Goal: Task Accomplishment & Management: Use online tool/utility

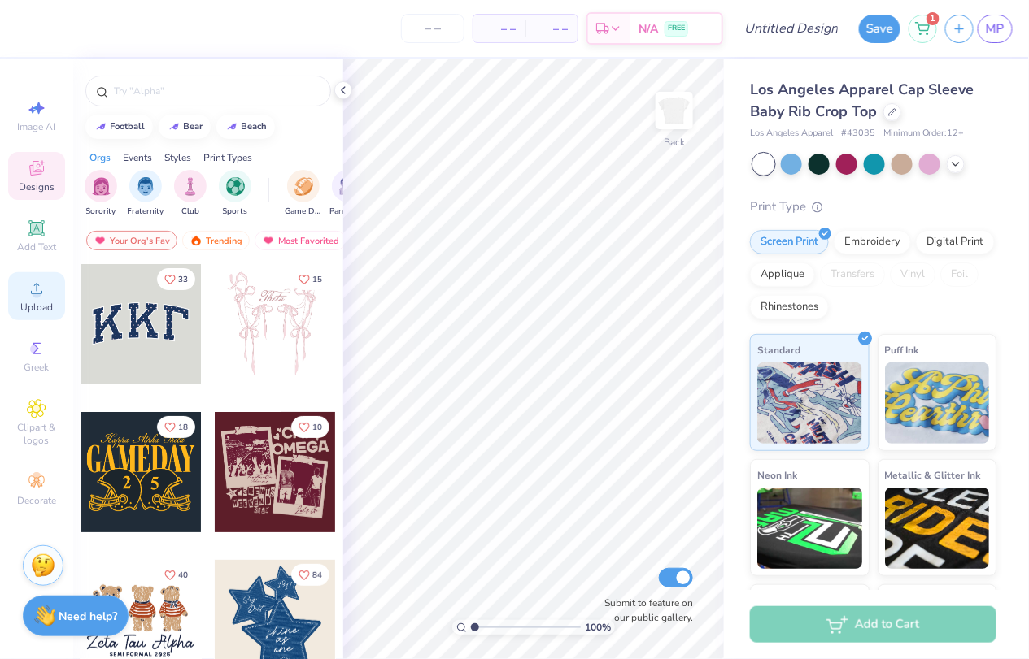
click at [35, 297] on circle at bounding box center [36, 293] width 9 height 9
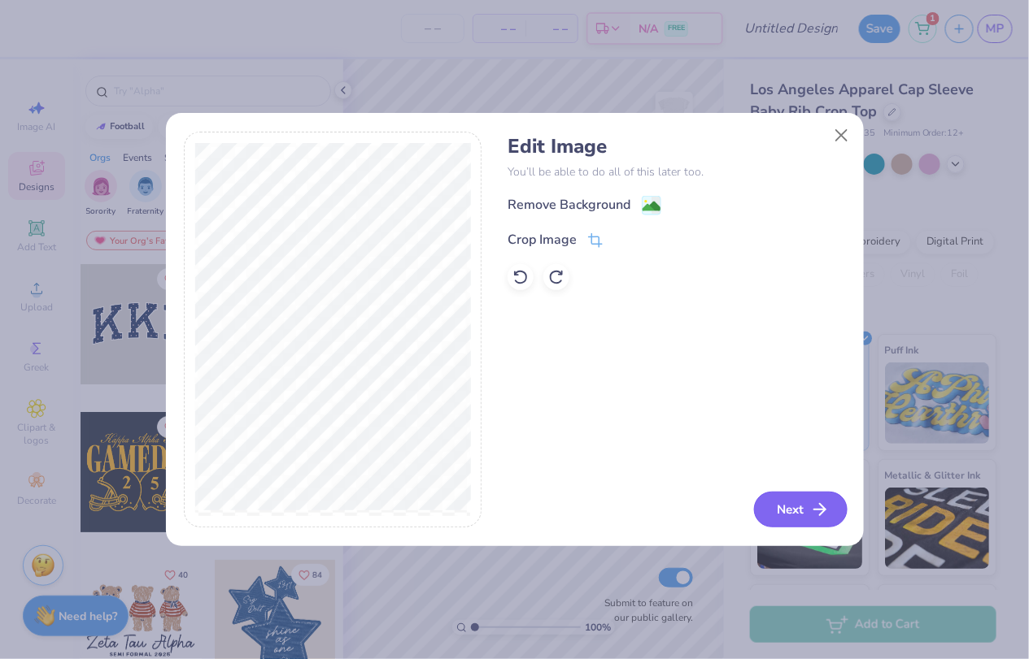
click at [793, 492] on button "Next" at bounding box center [801, 510] width 94 height 36
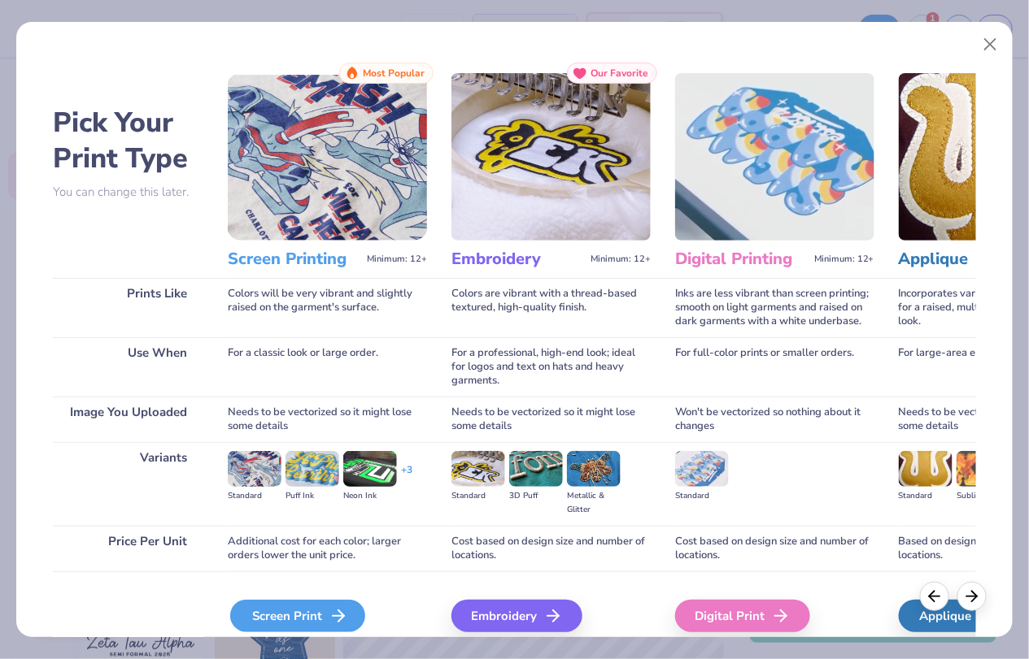
click at [294, 616] on div "Screen Print" at bounding box center [297, 616] width 135 height 33
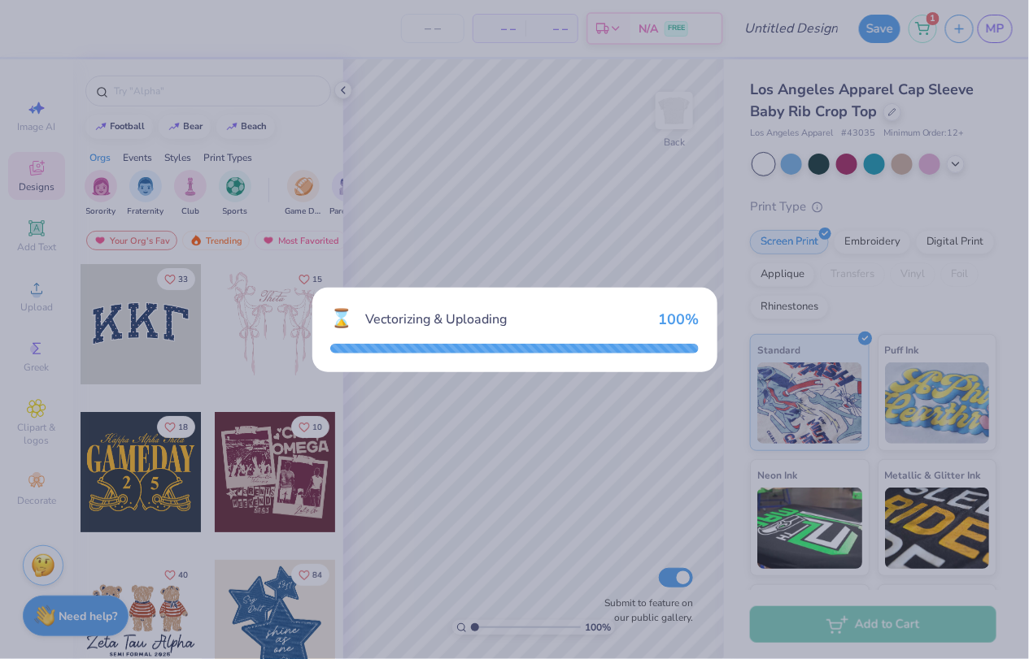
click at [425, 236] on div "⌛ Vectorizing & Uploading 100 %" at bounding box center [514, 329] width 1029 height 659
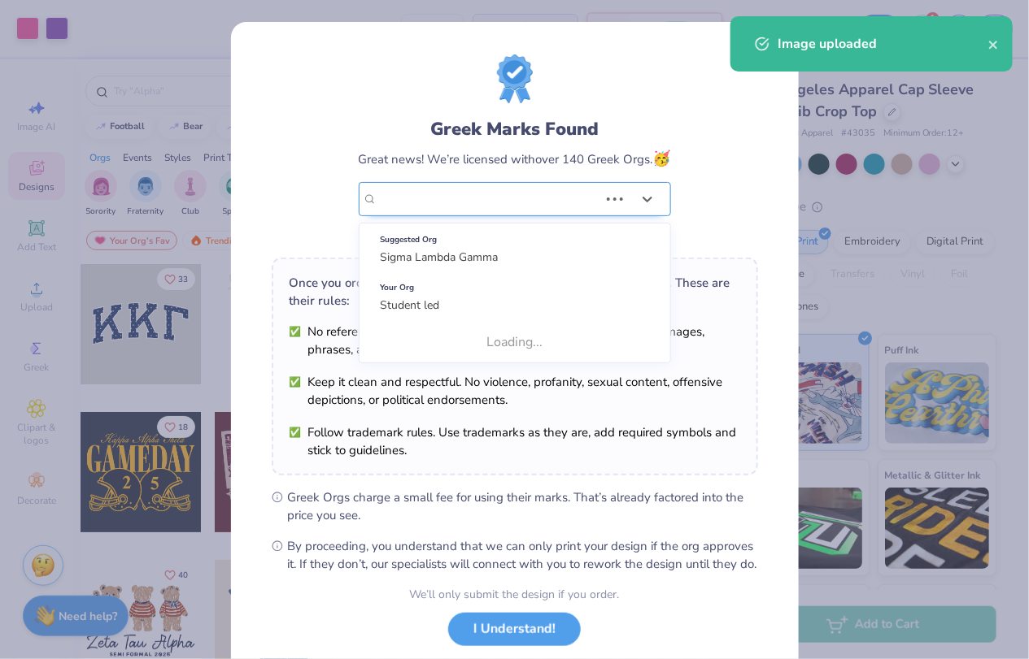
click at [564, 185] on div "Student led" at bounding box center [488, 199] width 224 height 33
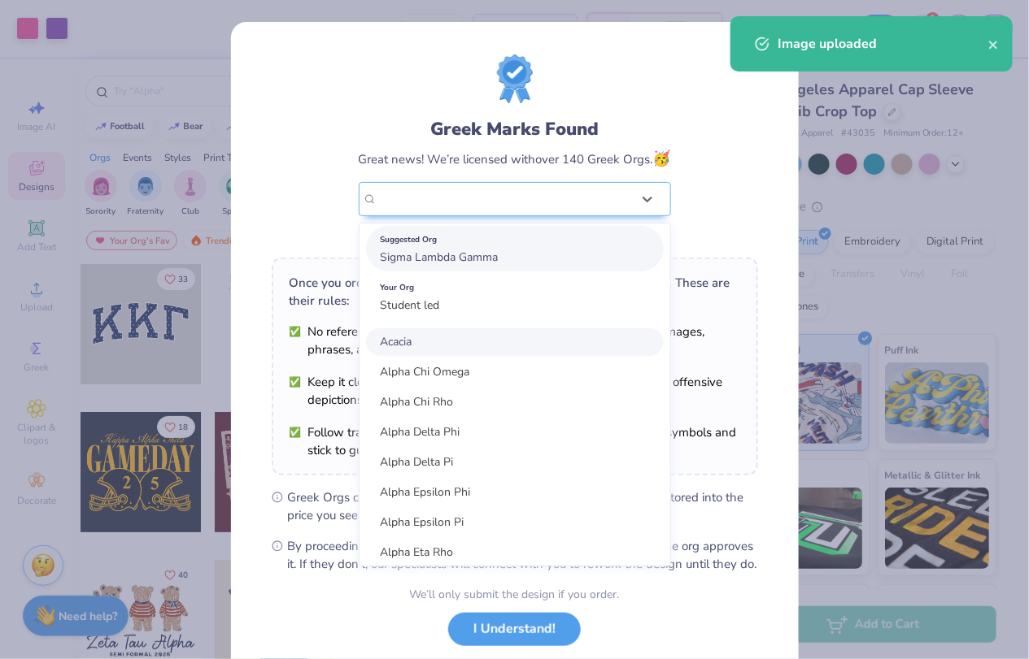
click at [548, 241] on div "Suggested Org" at bounding box center [515, 240] width 268 height 18
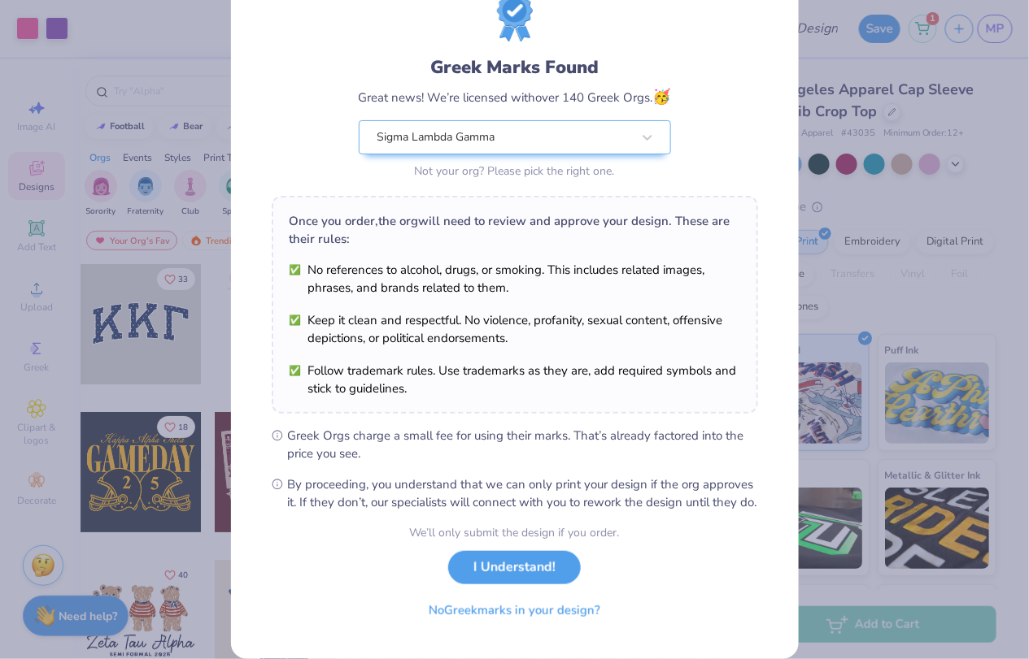
scroll to position [98, 0]
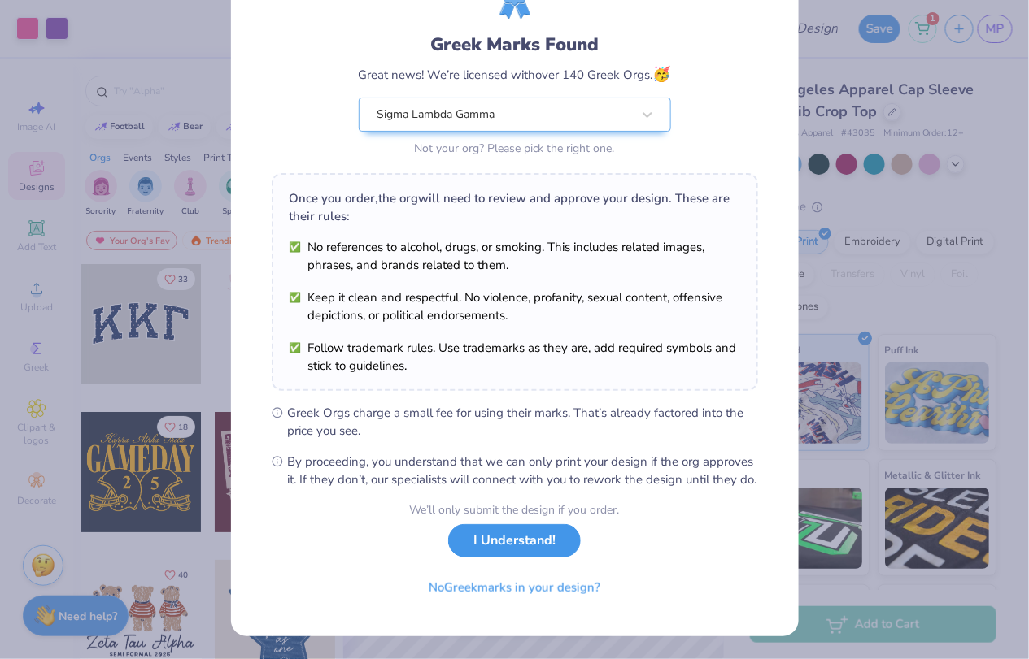
click at [524, 549] on button "I Understand!" at bounding box center [514, 540] width 133 height 33
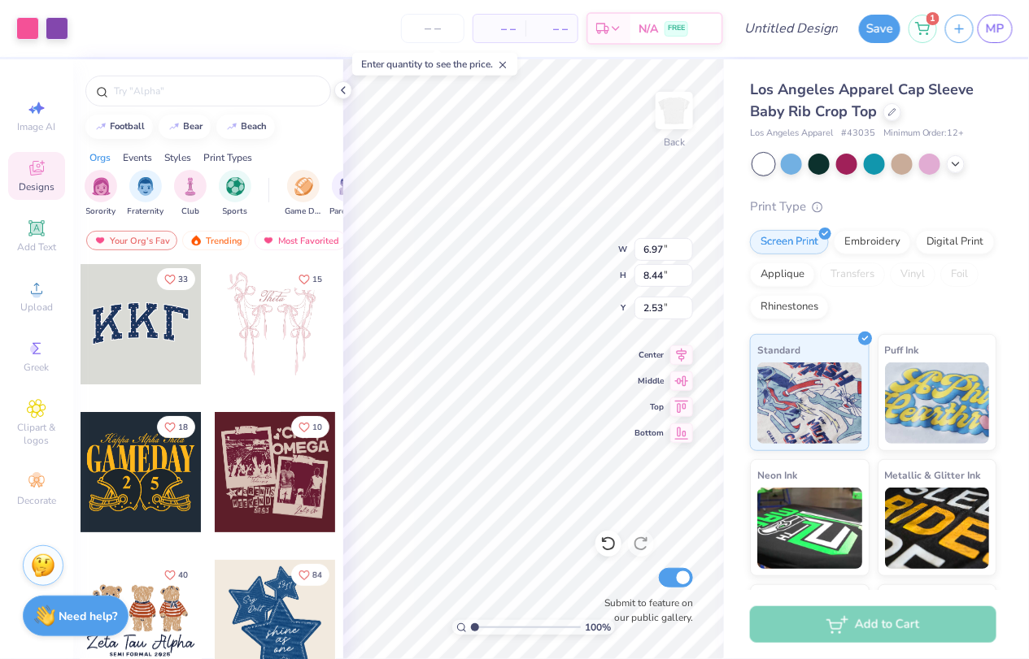
scroll to position [0, 0]
type input "4.83"
type input "5.84"
type input "3.83"
type input "5.49"
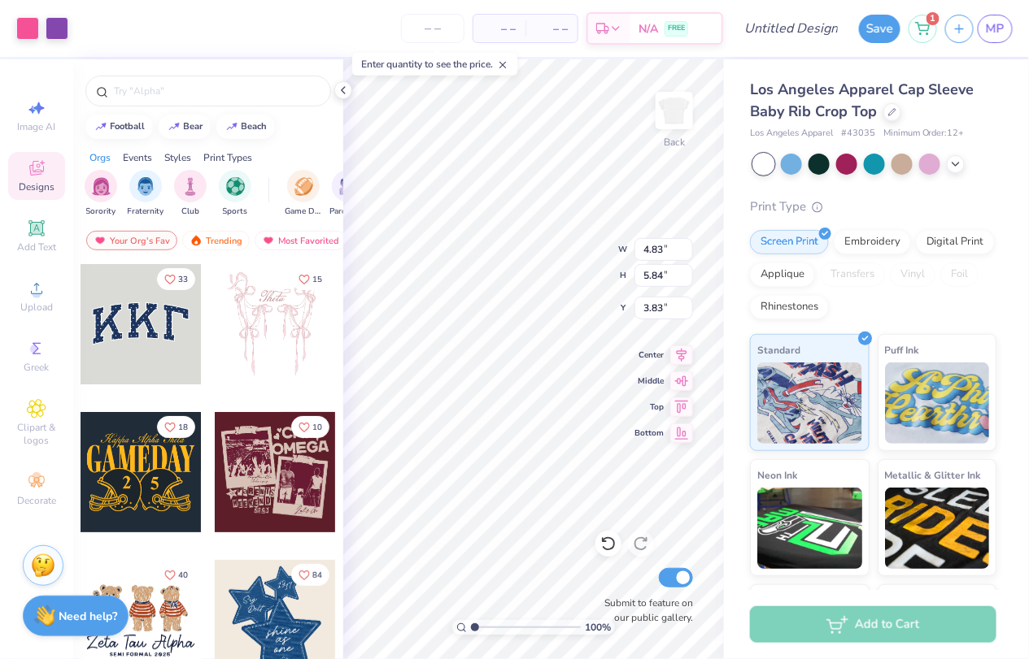
type input "6.64"
type input "3.00"
type input "1.15"
type input "1.61"
type input "1.08"
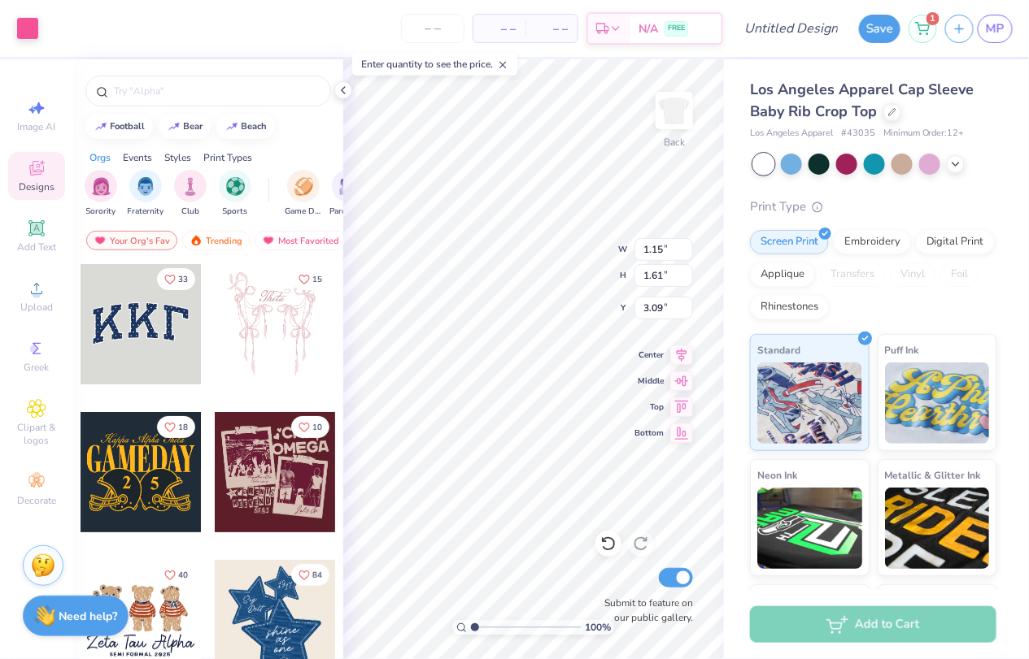
type input "1.51"
type input "3.00"
type input "1.05"
type input "1.47"
type input "3.04"
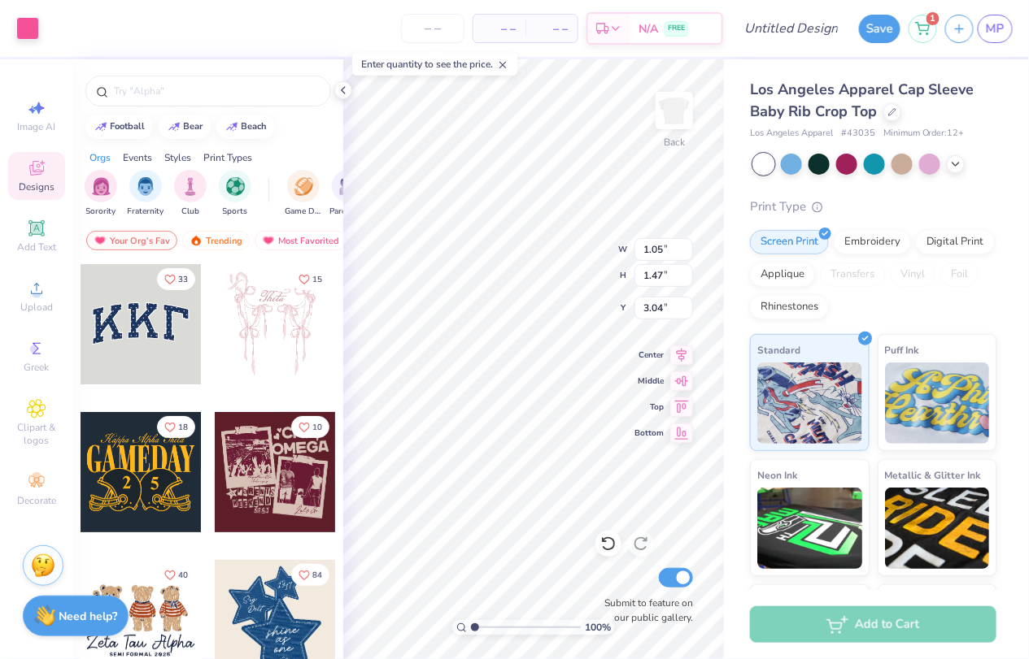
click at [590, 251] on div "100 % Back W 1.05 1.05 " H 1.47 1.47 " Y 3.04 3.04 " Center Middle Top Bottom S…" at bounding box center [533, 359] width 381 height 600
type input "2.76"
click at [350, 94] on div at bounding box center [343, 90] width 18 height 18
